Goal: Check status: Check status

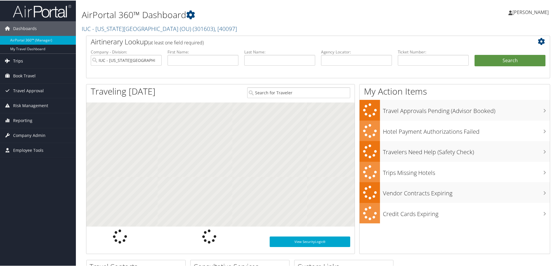
click at [15, 64] on span "Trips" at bounding box center [18, 60] width 10 height 15
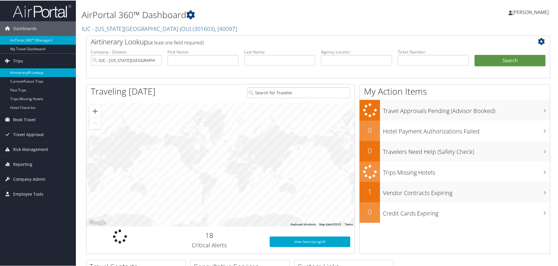
click at [32, 76] on link "Airtinerary® Lookup" at bounding box center [38, 72] width 76 height 9
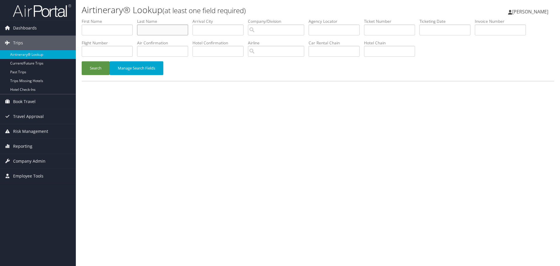
click at [167, 32] on input "text" at bounding box center [162, 30] width 51 height 11
type input "fife"
click at [344, 52] on input "text" at bounding box center [334, 51] width 51 height 11
type input "National"
click at [88, 72] on button "Search" at bounding box center [96, 68] width 28 height 14
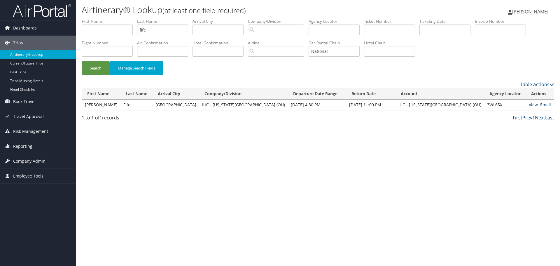
click at [529, 105] on link "View" at bounding box center [533, 105] width 9 height 6
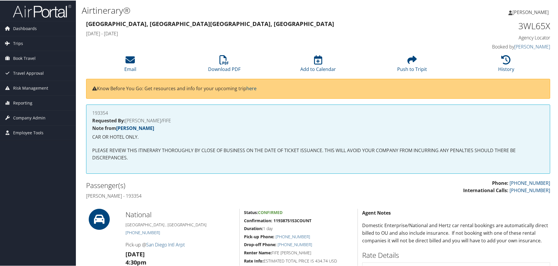
click at [144, 196] on h4 "William Casey Fife - 193354" at bounding box center [200, 195] width 228 height 6
copy h4 "193354"
click at [142, 197] on h4 "William Casey Fife - 193354" at bounding box center [200, 195] width 228 height 6
click at [142, 194] on h4 "William Casey Fife - 193354" at bounding box center [200, 195] width 228 height 6
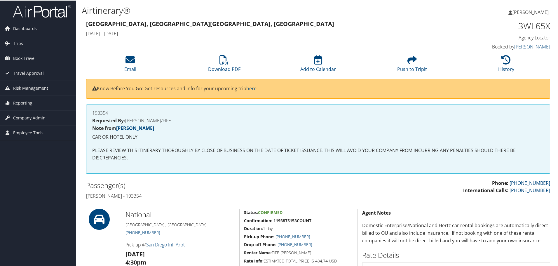
click at [142, 194] on h4 "William Casey Fife - 193354" at bounding box center [200, 195] width 228 height 6
copy h4 "193354"
